Goal: Obtain resource: Download file/media

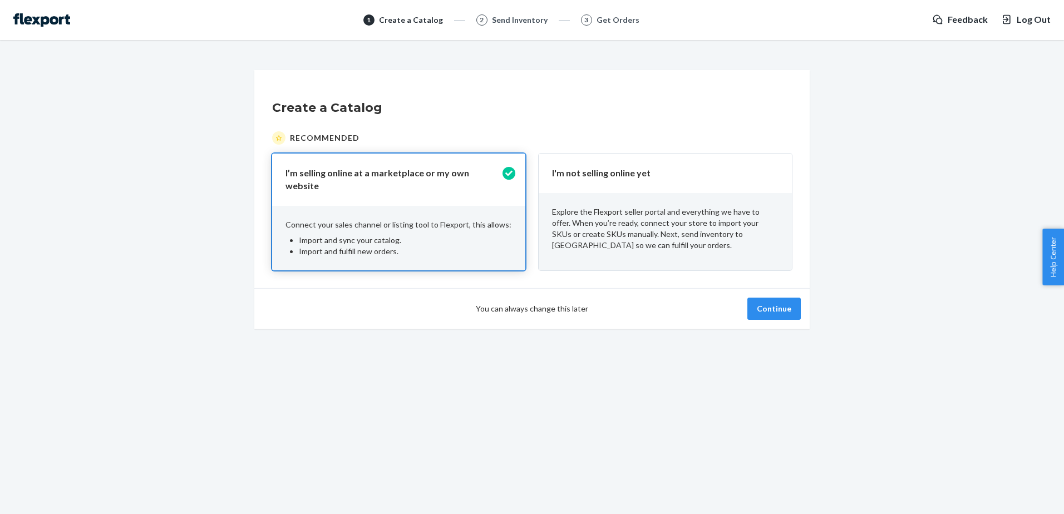
click at [570, 216] on p "Explore the Flexport seller portal and everything we have to offer. When you’re…" at bounding box center [665, 228] width 227 height 45
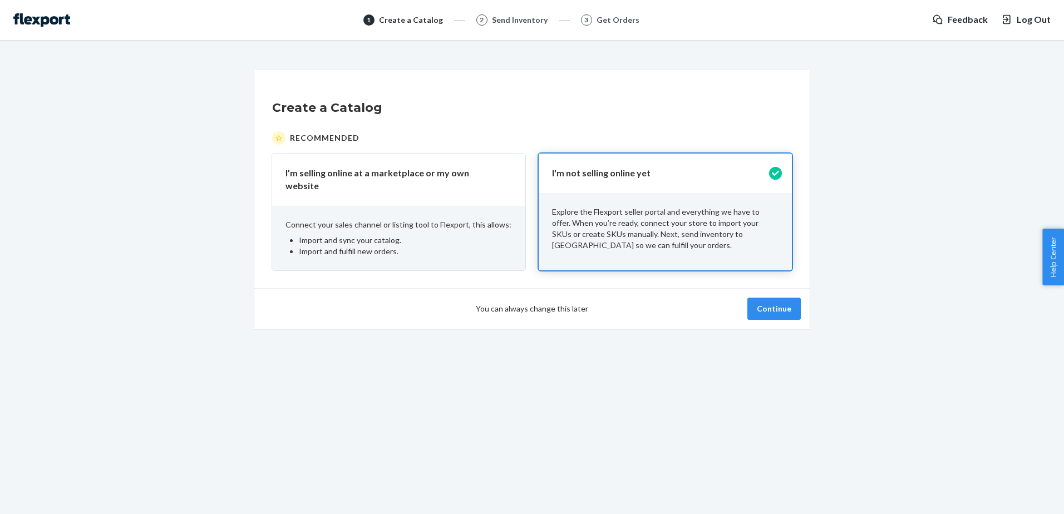
click at [460, 246] on li "Import and fulfill new orders." at bounding box center [405, 251] width 213 height 11
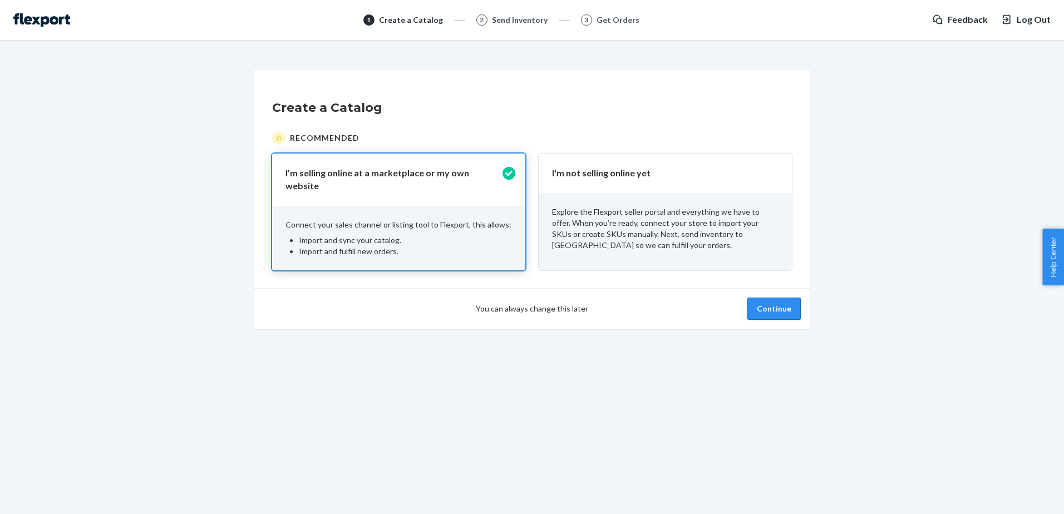
click at [766, 302] on button "Continue" at bounding box center [773, 309] width 53 height 22
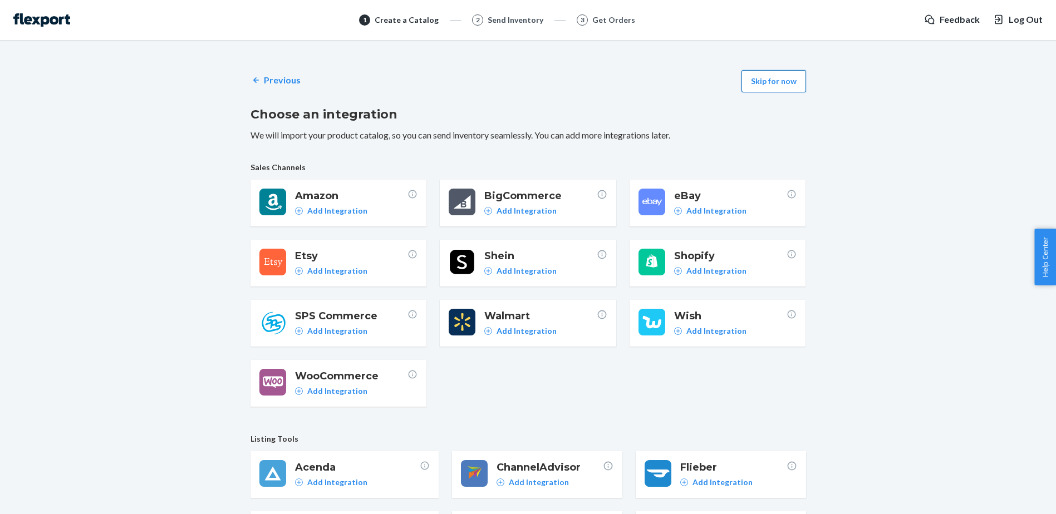
click at [780, 78] on button "Skip for now" at bounding box center [773, 81] width 65 height 22
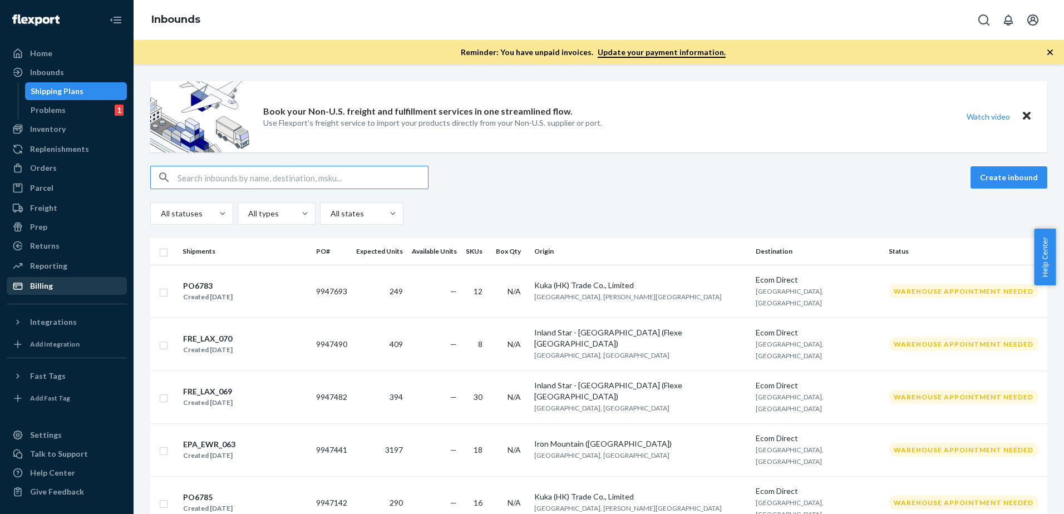
click at [35, 282] on div "Billing" at bounding box center [41, 285] width 23 height 11
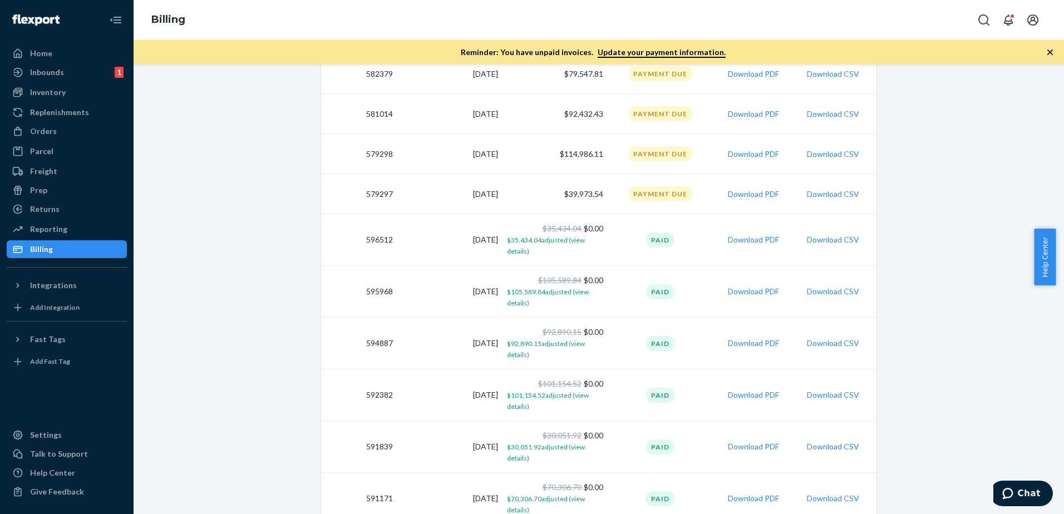
scroll to position [288, 0]
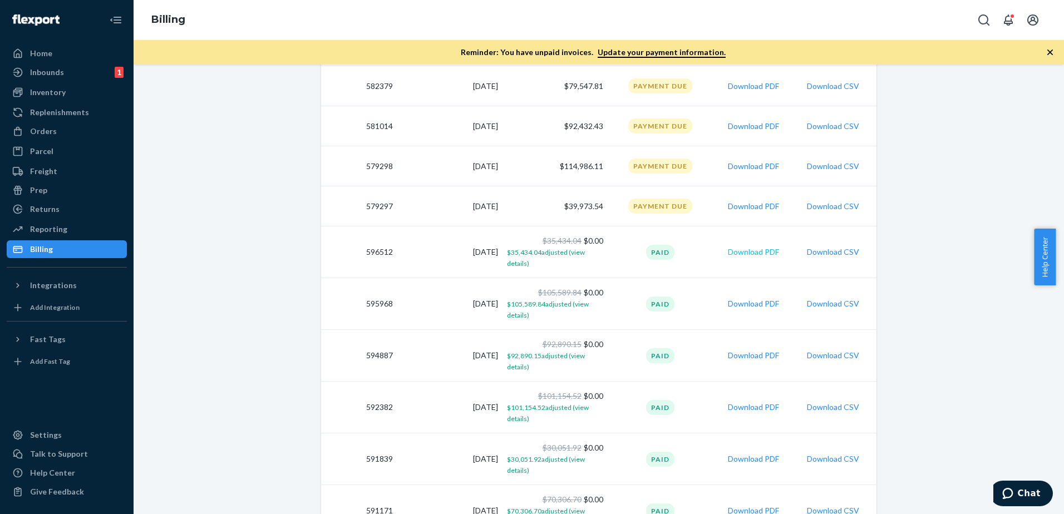
click at [764, 254] on button "Download PDF" at bounding box center [753, 252] width 51 height 11
click at [827, 253] on button "Download CSV" at bounding box center [833, 252] width 52 height 11
